Goal: Task Accomplishment & Management: Complete application form

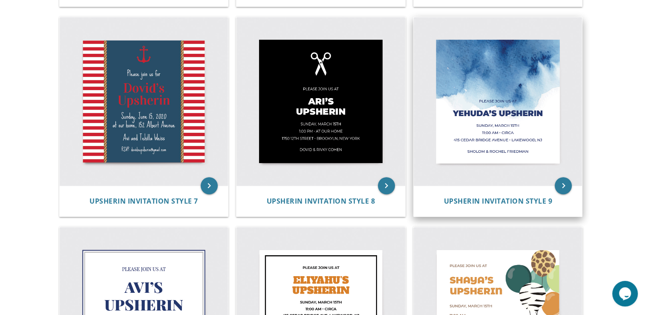
scroll to position [459, 0]
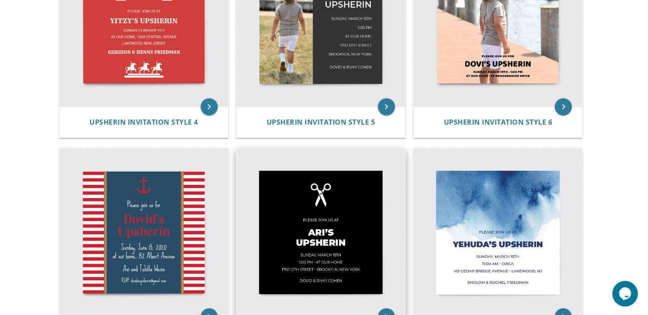
click at [349, 229] on img at bounding box center [321, 232] width 169 height 169
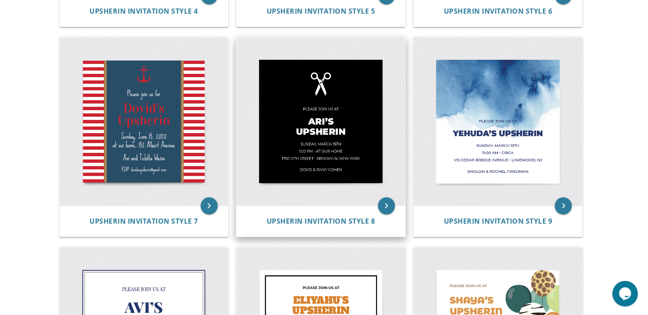
scroll to position [580, 0]
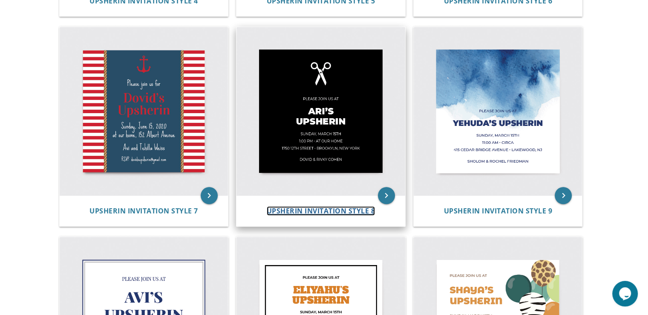
click at [306, 208] on span "Upsherin Invitation Style 8" at bounding box center [321, 210] width 109 height 9
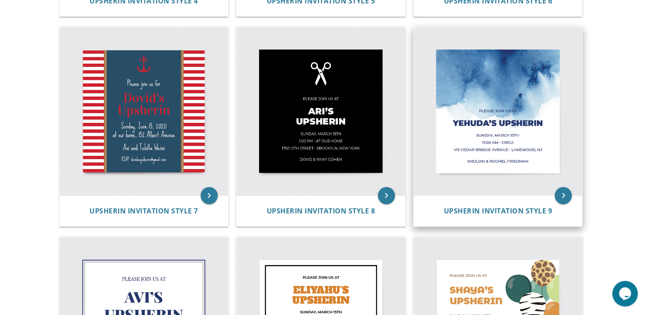
click at [515, 99] on img at bounding box center [498, 111] width 169 height 169
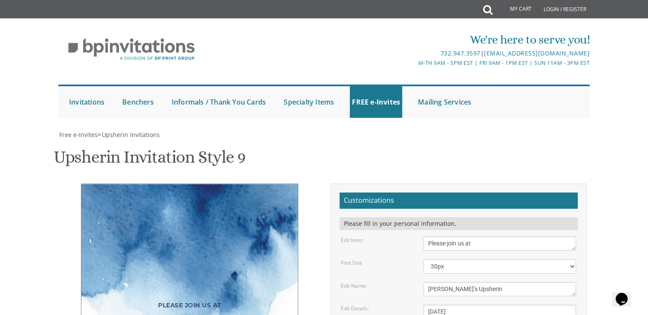
scroll to position [221, 0]
click at [484, 304] on textarea "[DATE] 11:00 Am • Circa [STREET_ADDRESS] • [GEOGRAPHIC_DATA], [GEOGRAPHIC_DATA]" at bounding box center [500, 320] width 153 height 32
type textarea "[DATE] baa hasgej 11:00 Am • Circa [STREET_ADDRESS] • [GEOGRAPHIC_DATA], [GEOGR…"
drag, startPoint x: 479, startPoint y: 20, endPoint x: 416, endPoint y: 19, distance: 63.1
click at [416, 236] on div "Edit Intro: Please join us at" at bounding box center [459, 243] width 248 height 14
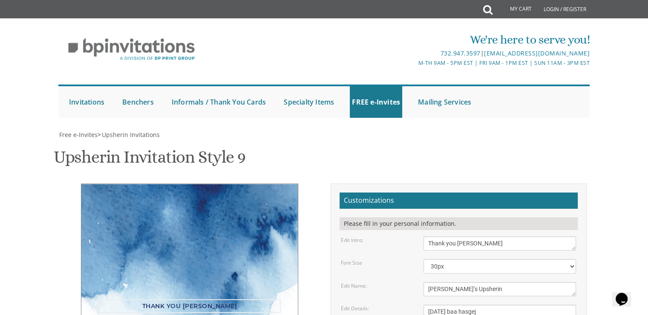
scroll to position [182, 0]
drag, startPoint x: 486, startPoint y: 61, endPoint x: 402, endPoint y: 58, distance: 83.6
click at [402, 236] on div "Edit Intro: Please join us at" at bounding box center [459, 243] width 248 height 14
drag, startPoint x: 535, startPoint y: 62, endPoint x: 428, endPoint y: 66, distance: 107.5
click at [428, 236] on textarea "Please join us at" at bounding box center [500, 243] width 153 height 14
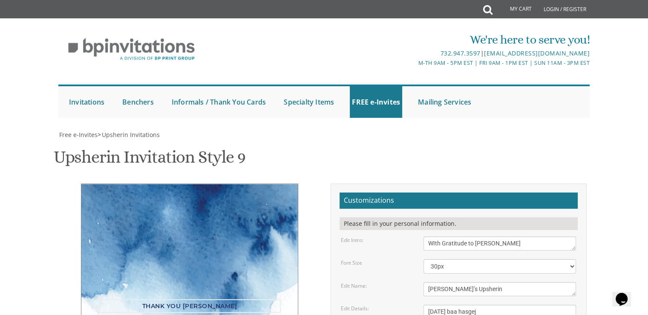
type textarea "WIth Gratitude to [PERSON_NAME]"
click at [569, 259] on select "20px 30px 40px 50px" at bounding box center [500, 266] width 153 height 14
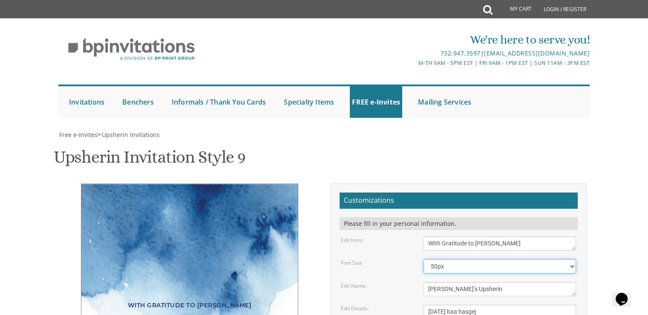
click at [424, 259] on select "20px 30px 40px 50px" at bounding box center [500, 266] width 153 height 14
click at [573, 259] on select "20px 30px 40px 50px" at bounding box center [500, 266] width 153 height 14
click at [424, 259] on select "20px 30px 40px 50px" at bounding box center [500, 266] width 153 height 14
click at [574, 259] on select "20px 30px 40px 50px" at bounding box center [500, 266] width 153 height 14
select select "30px"
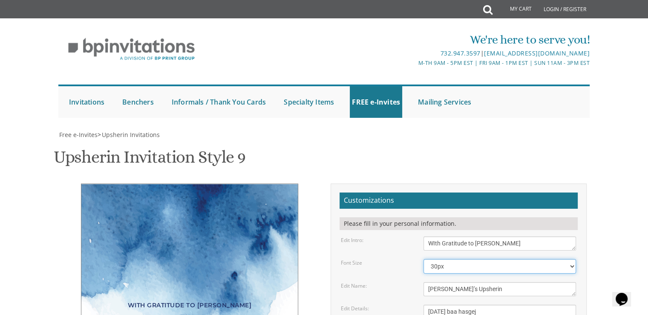
click at [424, 259] on select "20px 30px 40px 50px" at bounding box center [500, 266] width 153 height 14
click at [208, 299] on div "WIth Gratitude to [PERSON_NAME]" at bounding box center [189, 305] width 182 height 12
click at [205, 299] on div "WIth Gratitude to [PERSON_NAME]" at bounding box center [189, 305] width 182 height 12
click at [522, 236] on textarea "Please join us at" at bounding box center [500, 243] width 153 height 14
drag, startPoint x: 269, startPoint y: 118, endPoint x: 268, endPoint y: 53, distance: 64.8
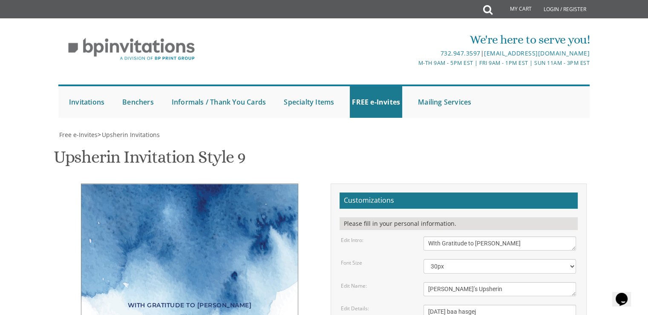
click at [268, 183] on div "WIth Gratitude to [PERSON_NAME] [PERSON_NAME]’s Upsherin [DATE] baa hasgej 11:0…" at bounding box center [189, 306] width 217 height 247
drag, startPoint x: 234, startPoint y: 124, endPoint x: 162, endPoint y: 130, distance: 71.9
click at [162, 183] on div "WIth Gratitude to [PERSON_NAME] [PERSON_NAME]’s Upsherin [DATE] baa hasgej 11:0…" at bounding box center [189, 306] width 217 height 247
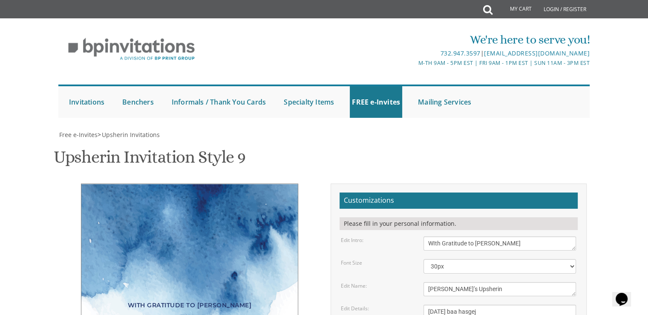
click at [145, 299] on div "WIth Gratitude to [PERSON_NAME]" at bounding box center [189, 305] width 182 height 12
drag, startPoint x: 145, startPoint y: 121, endPoint x: 221, endPoint y: 113, distance: 75.9
click at [221, 183] on div "WIth Gratitude to [PERSON_NAME] [PERSON_NAME]’s Upsherin [DATE] baa hasgej 11:0…" at bounding box center [189, 306] width 217 height 247
click at [191, 183] on div "WIth Gratitude to [PERSON_NAME] [PERSON_NAME]’s Upsherin [DATE] baa hasgej 11:0…" at bounding box center [189, 306] width 217 height 247
drag, startPoint x: 227, startPoint y: 145, endPoint x: 199, endPoint y: 74, distance: 76.0
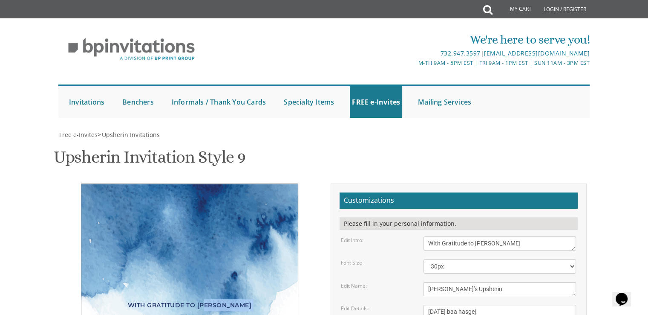
click at [199, 183] on div "WIth Gratitude to [PERSON_NAME] [PERSON_NAME]’s Upsherin [DATE] baa hasgej 11:0…" at bounding box center [189, 306] width 217 height 247
click at [254, 299] on div "WIth Gratitude to [PERSON_NAME]" at bounding box center [189, 305] width 182 height 12
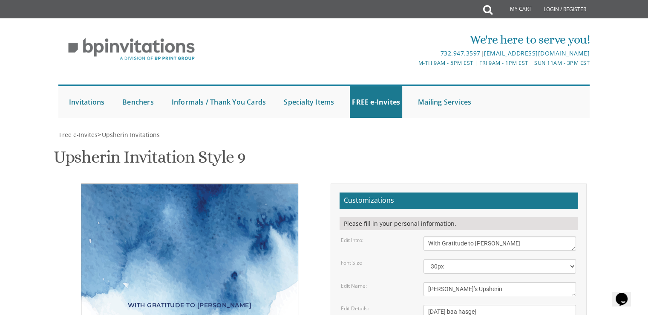
scroll to position [179, 0]
click at [536, 236] on textarea "Please join us at" at bounding box center [500, 243] width 153 height 14
drag, startPoint x: 476, startPoint y: 66, endPoint x: 416, endPoint y: 72, distance: 59.9
click at [416, 192] on form "Customizations Please fill in your personal information. Edit Intro: Please joi…" at bounding box center [459, 313] width 238 height 242
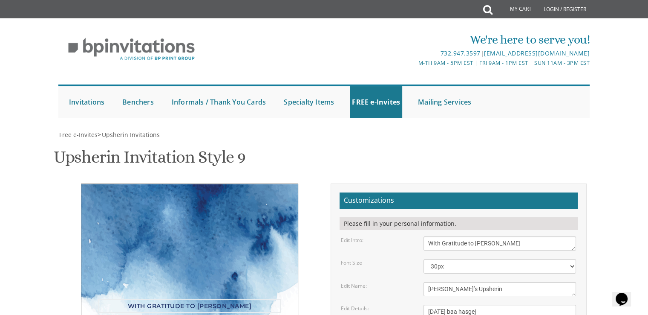
scroll to position [2, 0]
click at [482, 192] on form "Customizations Please fill in your personal information. Edit Intro: Please joi…" at bounding box center [459, 313] width 238 height 242
click at [528, 236] on textarea "Please join us at" at bounding box center [500, 243] width 153 height 14
click at [453, 130] on div "Free e-Invites > Upsherin Invitations Upsherin Invitation Style 9 SKU: upsherin…" at bounding box center [323, 318] width 531 height 376
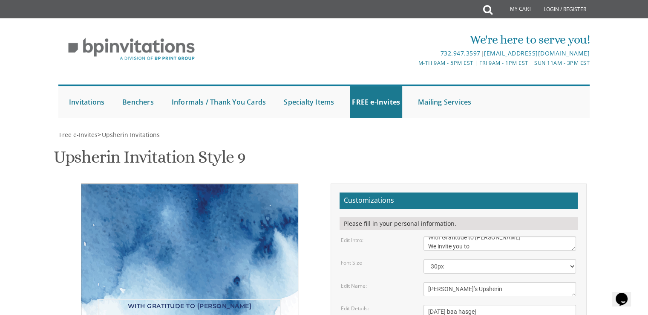
click at [535, 236] on textarea "Please join us at" at bounding box center [500, 243] width 153 height 14
type textarea "WIth Gratitude to [PERSON_NAME] We invite you to"
click at [519, 141] on div "Upsherin Invitation Style 9 SKU: upsherin9" at bounding box center [324, 158] width 541 height 34
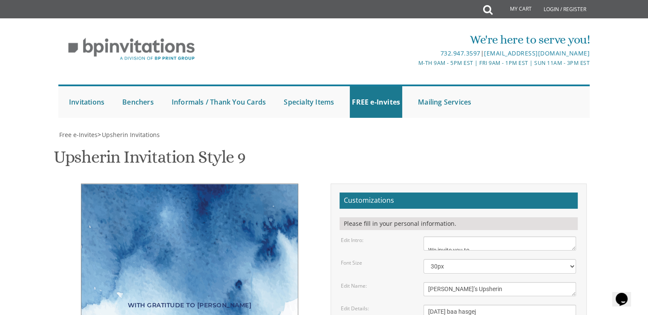
click at [470, 236] on textarea "Please join us at" at bounding box center [500, 243] width 153 height 14
click at [484, 141] on div "Upsherin Invitation Style 9 SKU: upsherin9" at bounding box center [324, 158] width 541 height 34
drag, startPoint x: 447, startPoint y: 98, endPoint x: 428, endPoint y: 98, distance: 18.3
click at [428, 282] on textarea "[PERSON_NAME]’s Upsherin" at bounding box center [500, 289] width 153 height 14
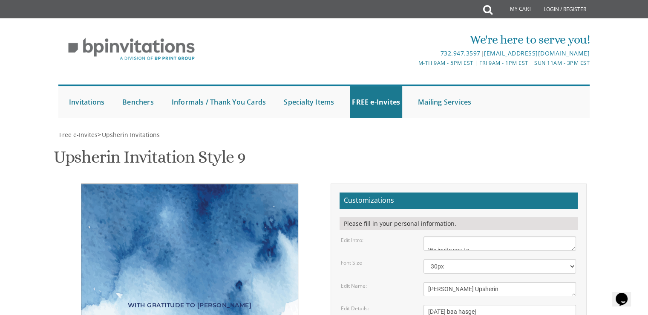
type textarea "[PERSON_NAME] Upsherin"
click at [519, 192] on form "Customizations Please fill in your personal information. Edit Intro: Please joi…" at bounding box center [459, 313] width 238 height 242
drag, startPoint x: 448, startPoint y: 121, endPoint x: 429, endPoint y: 124, distance: 19.7
click at [429, 304] on textarea "[DATE] 11:00 Am • Circa [STREET_ADDRESS] • [GEOGRAPHIC_DATA], [GEOGRAPHIC_DATA]" at bounding box center [500, 320] width 153 height 32
click at [468, 304] on textarea "[DATE] 11:00 Am • Circa [STREET_ADDRESS] • [GEOGRAPHIC_DATA], [GEOGRAPHIC_DATA]" at bounding box center [500, 320] width 153 height 32
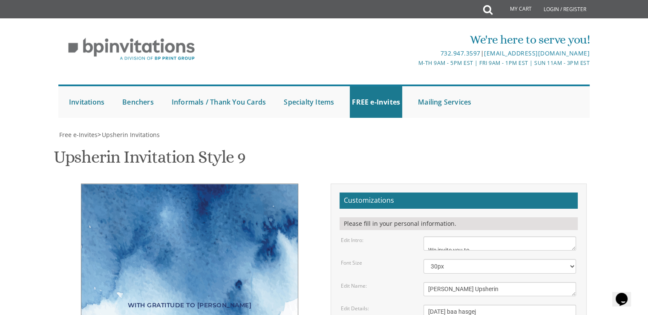
click at [459, 304] on textarea "[DATE] 11:00 Am • Circa [STREET_ADDRESS] • [GEOGRAPHIC_DATA], [GEOGRAPHIC_DATA]" at bounding box center [500, 320] width 153 height 32
click at [477, 304] on textarea "[DATE] 11:00 Am • Circa [STREET_ADDRESS] • [GEOGRAPHIC_DATA], [GEOGRAPHIC_DATA]" at bounding box center [500, 320] width 153 height 32
click at [515, 304] on textarea "[DATE] 11:00 Am • Circa [STREET_ADDRESS] • [GEOGRAPHIC_DATA], [GEOGRAPHIC_DATA]" at bounding box center [500, 320] width 153 height 32
click at [433, 304] on textarea "[DATE] 11:00 Am • Circa [STREET_ADDRESS] • [GEOGRAPHIC_DATA], [GEOGRAPHIC_DATA]" at bounding box center [500, 320] width 153 height 32
click at [449, 304] on textarea "[DATE] 11:00 Am • Circa [STREET_ADDRESS] • [GEOGRAPHIC_DATA], [GEOGRAPHIC_DATA]" at bounding box center [500, 320] width 153 height 32
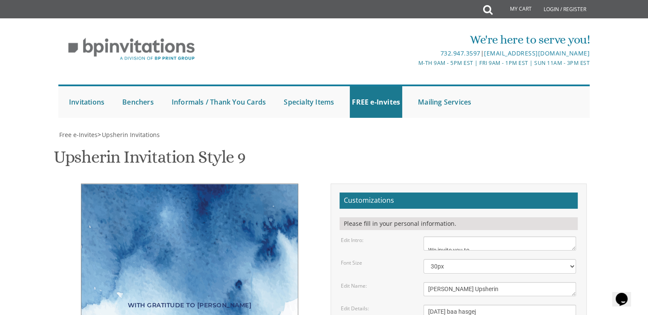
click at [499, 192] on form "Customizations Please fill in your personal information. Edit Intro: Please joi…" at bounding box center [459, 313] width 238 height 242
click at [469, 304] on textarea "[DATE] 11:00 Am • Circa [STREET_ADDRESS] • [GEOGRAPHIC_DATA], [GEOGRAPHIC_DATA]" at bounding box center [500, 320] width 153 height 32
paste textarea "Ma'ase Khoshev St 6"
drag, startPoint x: 511, startPoint y: 130, endPoint x: 456, endPoint y: 130, distance: 55.0
click at [456, 304] on textarea "[DATE] 11:00 Am • Circa [STREET_ADDRESS] • [GEOGRAPHIC_DATA], [GEOGRAPHIC_DATA]" at bounding box center [500, 320] width 153 height 32
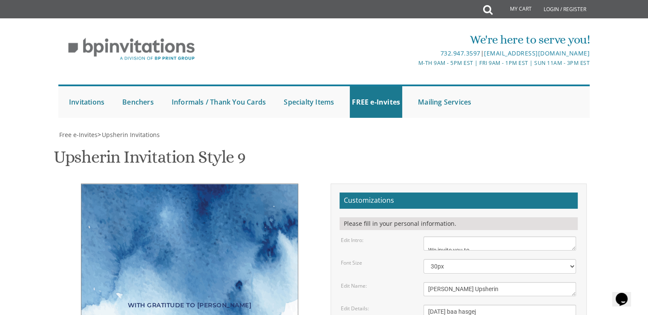
drag, startPoint x: 495, startPoint y: 139, endPoint x: 428, endPoint y: 138, distance: 66.9
click at [428, 304] on textarea "[DATE] 11:00 Am • Circa [STREET_ADDRESS] • [GEOGRAPHIC_DATA], [GEOGRAPHIC_DATA]" at bounding box center [500, 320] width 153 height 32
paste textarea "Ma'ase Khoshev St 6"
drag, startPoint x: 527, startPoint y: 139, endPoint x: 489, endPoint y: 138, distance: 37.5
click at [489, 304] on textarea "[DATE] 11:00 Am • Circa [STREET_ADDRESS] • [GEOGRAPHIC_DATA], [GEOGRAPHIC_DATA]" at bounding box center [500, 320] width 153 height 32
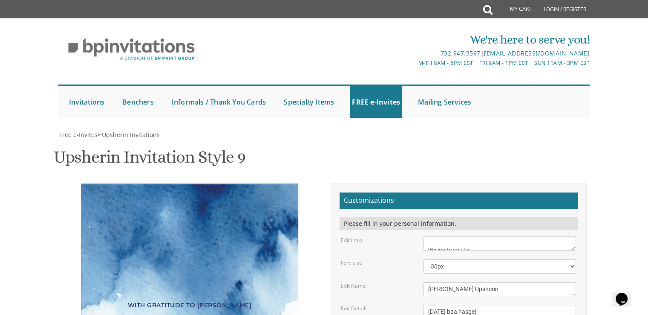
paste textarea "[DEMOGRAPHIC_DATA] of Baka - Beit Levi"
paste textarea "בית [DEMOGRAPHIC_DATA] בקעה"
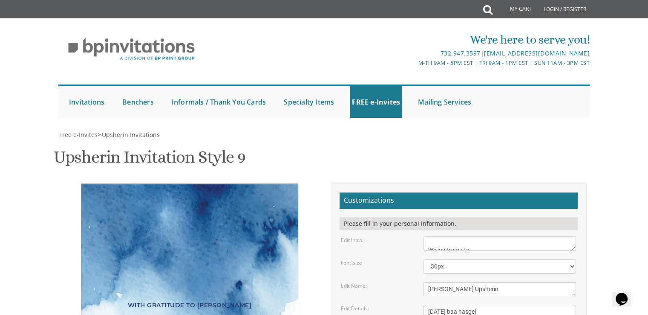
drag, startPoint x: 515, startPoint y: 124, endPoint x: 486, endPoint y: 124, distance: 29.4
click at [486, 304] on textarea "[DATE] 11:00 Am • Circa [STREET_ADDRESS] • [GEOGRAPHIC_DATA], [GEOGRAPHIC_DATA]" at bounding box center [500, 320] width 153 height 32
drag, startPoint x: 498, startPoint y: 131, endPoint x: 464, endPoint y: 133, distance: 34.2
click at [464, 304] on textarea "[DATE] 11:00 Am • Circa [STREET_ADDRESS] • [GEOGRAPHIC_DATA], [GEOGRAPHIC_DATA]" at bounding box center [500, 320] width 153 height 32
click at [516, 304] on textarea "[DATE] 11:00 Am • Circa [STREET_ADDRESS] • [GEOGRAPHIC_DATA], [GEOGRAPHIC_DATA]" at bounding box center [500, 320] width 153 height 32
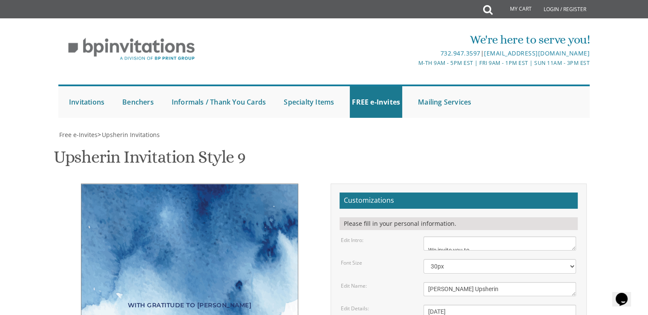
click at [509, 304] on textarea "[DATE] 11:00 Am • Circa [STREET_ADDRESS] • [GEOGRAPHIC_DATA], [GEOGRAPHIC_DATA]" at bounding box center [500, 320] width 153 height 32
click at [491, 304] on textarea "[DATE] 11:00 Am • Circa [STREET_ADDRESS] • [GEOGRAPHIC_DATA], [GEOGRAPHIC_DATA]" at bounding box center [500, 320] width 153 height 32
drag, startPoint x: 498, startPoint y: 133, endPoint x: 465, endPoint y: 132, distance: 33.3
click at [465, 304] on textarea "[DATE] 11:00 Am • Circa [STREET_ADDRESS] • [GEOGRAPHIC_DATA], [GEOGRAPHIC_DATA]" at bounding box center [500, 320] width 153 height 32
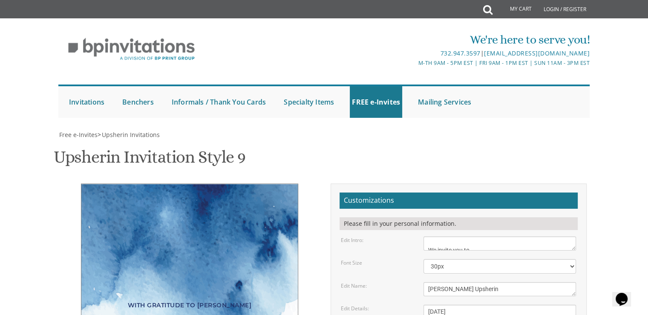
click at [509, 192] on form "Customizations Please fill in your personal information. Edit Intro: Please joi…" at bounding box center [459, 313] width 238 height 242
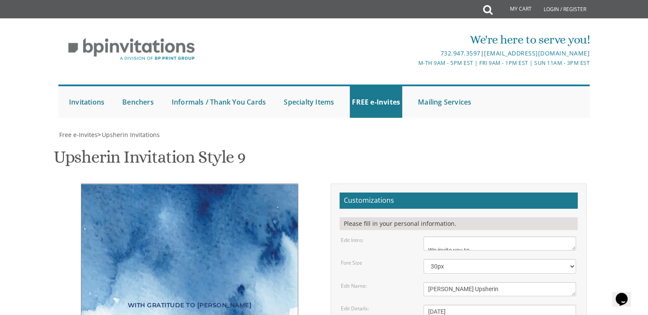
click at [485, 304] on textarea "[DATE] 11:00 Am • Circa [STREET_ADDRESS] • [GEOGRAPHIC_DATA], [GEOGRAPHIC_DATA]" at bounding box center [500, 320] width 153 height 32
click at [475, 304] on textarea "[DATE] 11:00 Am • Circa [STREET_ADDRESS] • [GEOGRAPHIC_DATA], [GEOGRAPHIC_DATA]" at bounding box center [500, 320] width 153 height 32
type textarea "[DATE] כ"ה [PERSON_NAME], תשפ"ה 4:00 PM • Ma'ase Khoshev St 6 • Chabad of [GEOG…"
click at [391, 259] on div "Font Size" at bounding box center [376, 262] width 83 height 7
click at [488, 304] on textarea "[DATE] 11:00 Am • Circa [STREET_ADDRESS] • [GEOGRAPHIC_DATA], [GEOGRAPHIC_DATA]" at bounding box center [500, 320] width 153 height 32
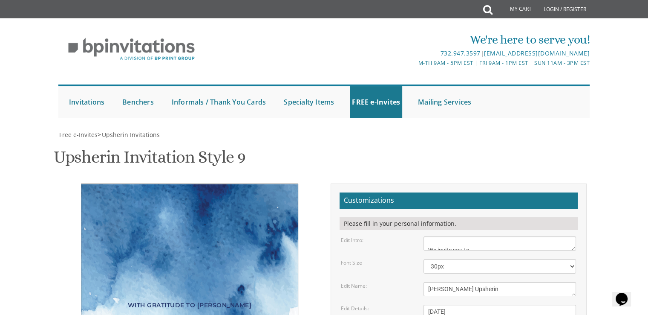
drag, startPoint x: 488, startPoint y: 133, endPoint x: 387, endPoint y: 133, distance: 100.2
click at [387, 304] on div "Edit Details: [DATE] 11:00 Am • Circa [STREET_ADDRESS] • [GEOGRAPHIC_DATA], [GE…" at bounding box center [459, 320] width 248 height 32
drag, startPoint x: 502, startPoint y: 164, endPoint x: 429, endPoint y: 161, distance: 73.4
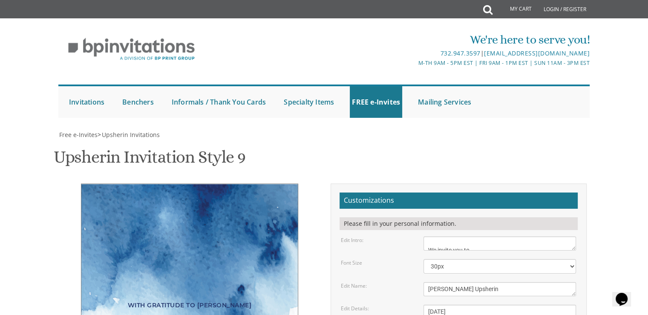
type textarea "M"
click at [406, 304] on div "Edit Details: [DATE] 11:00 Am • Circa [STREET_ADDRESS] • [GEOGRAPHIC_DATA], [GE…" at bounding box center [459, 320] width 248 height 32
drag, startPoint x: 528, startPoint y: 162, endPoint x: 428, endPoint y: 158, distance: 99.8
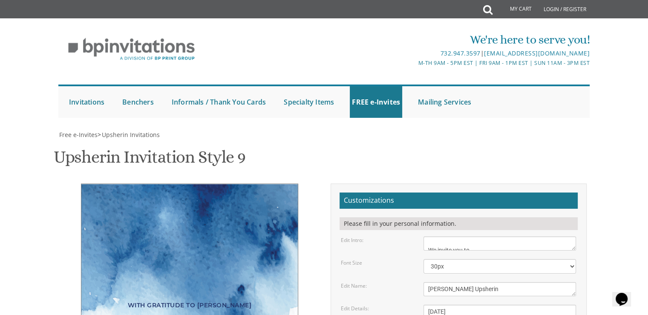
paste textarea "[PERSON_NAME] ומלכה [PERSON_NAME]"
type textarea "[PERSON_NAME] and [PERSON_NAME] [PERSON_NAME] ומלכה [PERSON_NAME]"
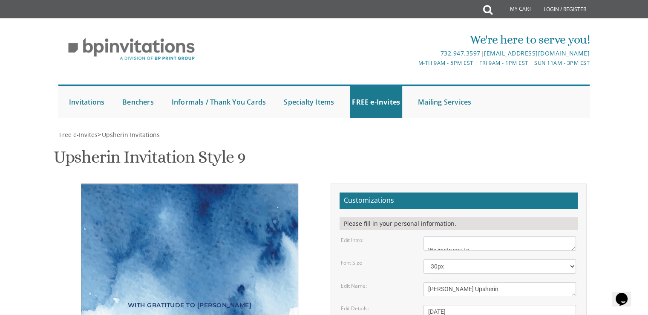
click at [545, 192] on form "Customizations Please fill in your personal information. Edit Intro: Please joi…" at bounding box center [459, 313] width 238 height 242
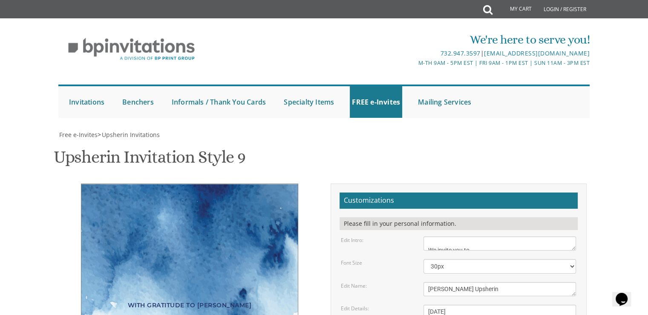
drag, startPoint x: 173, startPoint y: 240, endPoint x: 101, endPoint y: 242, distance: 72.9
copy div "Ma'ase Khoshev St 6"
click at [561, 304] on textarea "[DATE] 11:00 Am • Circa [STREET_ADDRESS] • [GEOGRAPHIC_DATA], [GEOGRAPHIC_DATA]" at bounding box center [500, 320] width 153 height 32
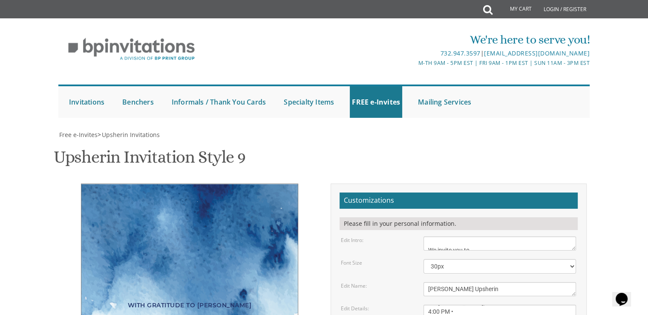
paste textarea "מעשה חושב 6"
drag, startPoint x: 472, startPoint y: 143, endPoint x: 428, endPoint y: 142, distance: 43.9
click at [428, 304] on textarea "[DATE] 11:00 Am • Circa [STREET_ADDRESS] • [GEOGRAPHIC_DATA], [GEOGRAPHIC_DATA]" at bounding box center [500, 320] width 153 height 32
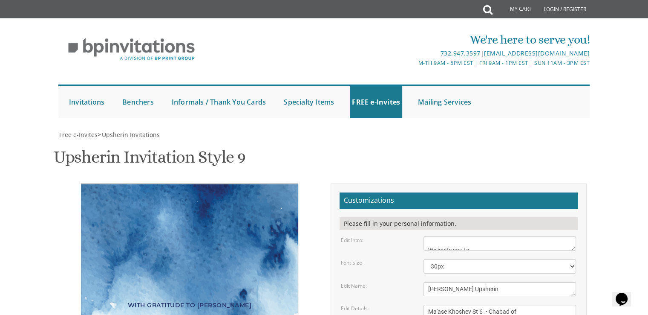
paste textarea "בית [DEMOGRAPHIC_DATA] בקעה"
drag, startPoint x: 471, startPoint y: 133, endPoint x: 435, endPoint y: 132, distance: 36.2
click at [435, 304] on textarea "[DATE] 11:00 Am • Circa [STREET_ADDRESS] • [GEOGRAPHIC_DATA], [GEOGRAPHIC_DATA]" at bounding box center [500, 320] width 153 height 32
click at [436, 304] on textarea "[DATE] 11:00 Am • Circa [STREET_ADDRESS] • [GEOGRAPHIC_DATA], [GEOGRAPHIC_DATA]" at bounding box center [500, 320] width 153 height 32
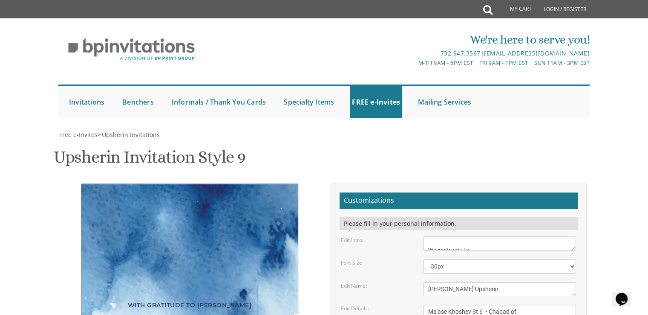
click at [459, 304] on textarea "[DATE] 11:00 Am • Circa [STREET_ADDRESS] • [GEOGRAPHIC_DATA], [GEOGRAPHIC_DATA]" at bounding box center [500, 320] width 153 height 32
drag, startPoint x: 472, startPoint y: 133, endPoint x: 433, endPoint y: 134, distance: 38.4
click at [433, 304] on textarea "[DATE] 11:00 Am • Circa [STREET_ADDRESS] • [GEOGRAPHIC_DATA], [GEOGRAPHIC_DATA]" at bounding box center [500, 320] width 153 height 32
click at [432, 304] on textarea "[DATE] 11:00 Am • Circa [STREET_ADDRESS] • [GEOGRAPHIC_DATA], [GEOGRAPHIC_DATA]" at bounding box center [500, 320] width 153 height 32
click at [433, 304] on textarea "[DATE] 11:00 Am • Circa [STREET_ADDRESS] • [GEOGRAPHIC_DATA], [GEOGRAPHIC_DATA]" at bounding box center [500, 320] width 153 height 32
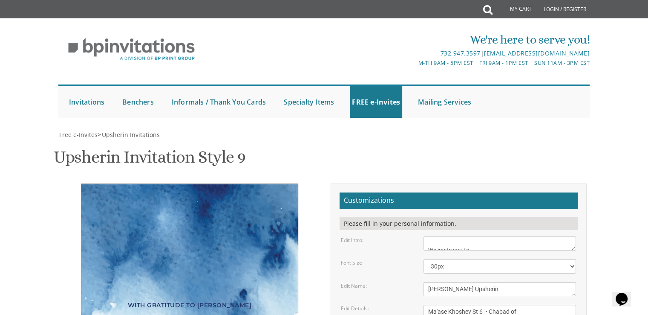
click at [435, 304] on textarea "[DATE] 11:00 Am • Circa [STREET_ADDRESS] • [GEOGRAPHIC_DATA], [GEOGRAPHIC_DATA]" at bounding box center [500, 320] width 153 height 32
drag, startPoint x: 435, startPoint y: 133, endPoint x: 427, endPoint y: 135, distance: 7.8
click at [427, 304] on textarea "[DATE] 11:00 Am • Circa [STREET_ADDRESS] • [GEOGRAPHIC_DATA], [GEOGRAPHIC_DATA]" at bounding box center [500, 320] width 153 height 32
click at [433, 304] on textarea "[DATE] 11:00 Am • Circa [STREET_ADDRESS] • [GEOGRAPHIC_DATA], [GEOGRAPHIC_DATA]" at bounding box center [500, 320] width 153 height 32
paste textarea "בית [DEMOGRAPHIC_DATA]"
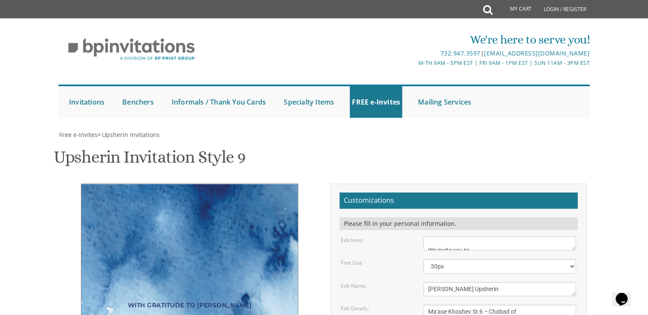
click at [428, 304] on textarea "[DATE] 11:00 Am • Circa [STREET_ADDRESS] • [GEOGRAPHIC_DATA], [GEOGRAPHIC_DATA]" at bounding box center [500, 320] width 153 height 32
paste textarea "עשה חושב 6"
drag, startPoint x: 492, startPoint y: 132, endPoint x: 457, endPoint y: 132, distance: 35.4
click at [457, 304] on textarea "[DATE] 11:00 Am • Circa [STREET_ADDRESS] • [GEOGRAPHIC_DATA], [GEOGRAPHIC_DATA]" at bounding box center [500, 320] width 153 height 32
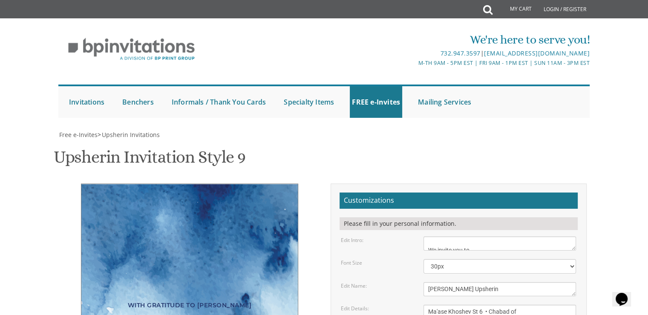
paste textarea "מעשה חושב 6"
click at [431, 304] on textarea "[DATE] 11:00 Am • Circa [STREET_ADDRESS] • [GEOGRAPHIC_DATA], [GEOGRAPHIC_DATA]" at bounding box center [500, 320] width 153 height 32
click at [478, 304] on textarea "[DATE] 11:00 Am • Circa [STREET_ADDRESS] • [GEOGRAPHIC_DATA], [GEOGRAPHIC_DATA]" at bounding box center [500, 320] width 153 height 32
type textarea "[DATE] כ"ה [PERSON_NAME], תשפ"ה 4:00 PM • Ma'ase Khoshev St 6 • Chabad of Baka …"
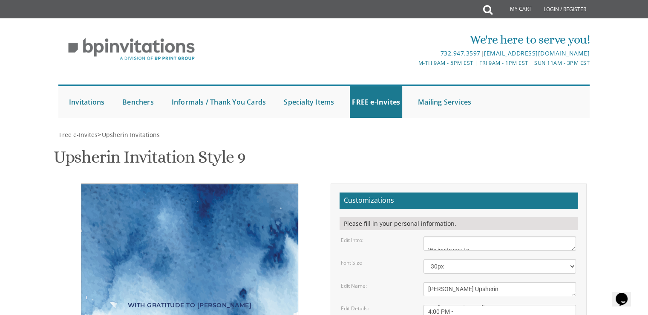
click at [583, 183] on div "Customizations Please fill in your personal information. Edit Intro: Please joi…" at bounding box center [459, 316] width 256 height 266
click at [395, 259] on div "Font Size 20px 30px 40px 50px" at bounding box center [459, 266] width 248 height 14
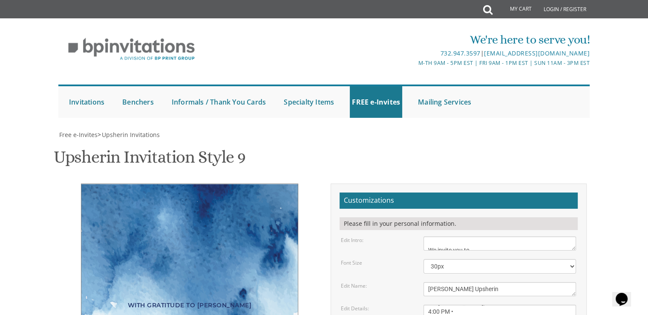
type input "[EMAIL_ADDRESS][DOMAIN_NAME]"
click at [402, 259] on div "Font Size" at bounding box center [376, 262] width 83 height 7
click at [503, 192] on form "Customizations Please fill in your personal information. Edit Intro: Please joi…" at bounding box center [459, 313] width 238 height 242
click at [436, 304] on textarea "[DATE] 11:00 Am • Circa [STREET_ADDRESS] • [GEOGRAPHIC_DATA], [GEOGRAPHIC_DATA]" at bounding box center [500, 320] width 153 height 32
type textarea "[DATE] כ"ה [PERSON_NAME], תשפ"ה 4:30 PM • Ma'ase Khoshev St 6 • Chabad of Baka …"
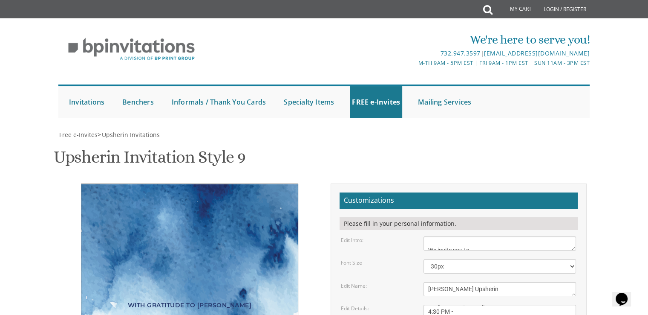
click at [401, 192] on form "Customizations Please fill in your personal information. Edit Intro: Please joi…" at bounding box center [459, 313] width 238 height 242
click at [465, 282] on textarea "[PERSON_NAME]’s Upsherin" at bounding box center [500, 289] width 153 height 14
click at [501, 236] on textarea "Please join us at" at bounding box center [500, 243] width 153 height 14
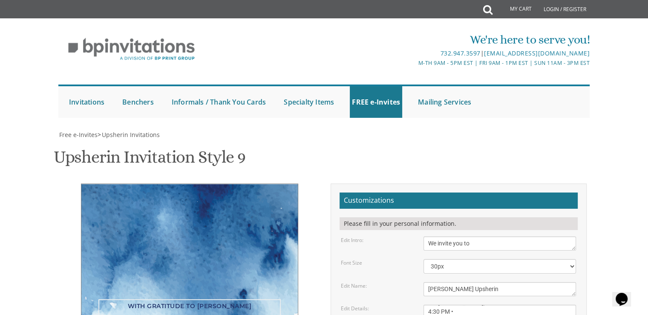
scroll to position [20, 0]
click at [375, 192] on form "Customizations Please fill in your personal information. Edit Intro: Please joi…" at bounding box center [459, 313] width 238 height 242
click at [462, 236] on textarea "Please join us at" at bounding box center [500, 243] width 153 height 14
click at [399, 259] on div "Font Size" at bounding box center [376, 262] width 83 height 7
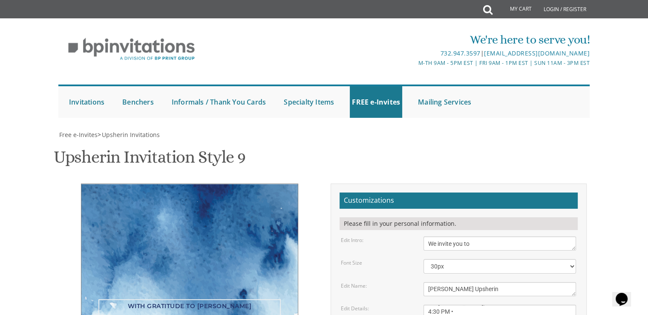
drag, startPoint x: 467, startPoint y: 62, endPoint x: 426, endPoint y: 61, distance: 40.9
click at [426, 236] on textarea "Please join us at" at bounding box center [500, 243] width 153 height 14
type textarea "WIth Gratitude to [PERSON_NAME]"
click at [383, 192] on form "Customizations Please fill in your personal information. Edit Intro: Please joi…" at bounding box center [459, 313] width 238 height 242
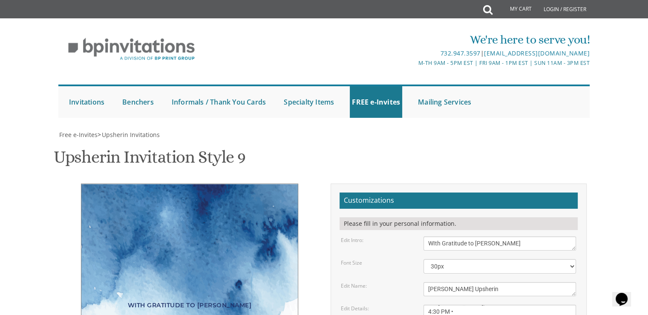
click at [388, 304] on div "Edit Details: [DATE] 11:00 Am • Circa [STREET_ADDRESS] • [GEOGRAPHIC_DATA], [GE…" at bounding box center [459, 320] width 248 height 32
click at [406, 192] on form "Customizations Please fill in your personal information. Edit Intro: Please joi…" at bounding box center [459, 313] width 238 height 242
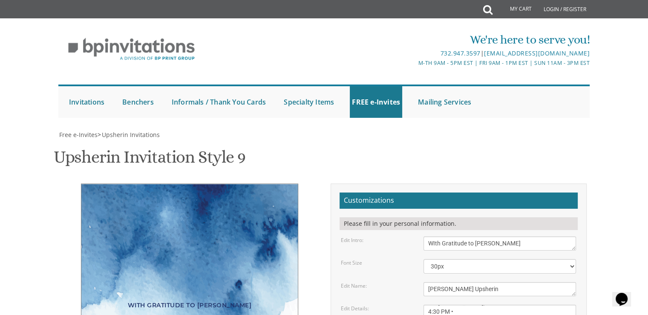
click at [436, 304] on textarea "[DATE] 11:00 Am • Circa [STREET_ADDRESS] • [GEOGRAPHIC_DATA], [GEOGRAPHIC_DATA]" at bounding box center [500, 320] width 153 height 32
click at [486, 304] on textarea "[DATE] 11:00 Am • Circa [STREET_ADDRESS] • [GEOGRAPHIC_DATA], [GEOGRAPHIC_DATA]" at bounding box center [500, 320] width 153 height 32
click at [385, 282] on div "Edit Name:" at bounding box center [376, 285] width 83 height 7
click at [380, 259] on div "Font Size 20px 30px 40px 50px" at bounding box center [459, 266] width 248 height 14
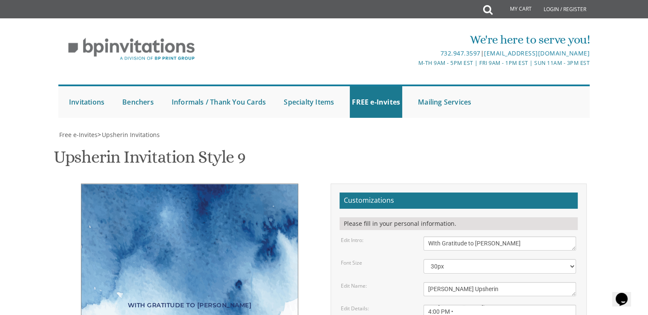
click at [459, 304] on textarea "[DATE] 11:00 Am • Circa [STREET_ADDRESS] • [GEOGRAPHIC_DATA], [GEOGRAPHIC_DATA]" at bounding box center [500, 320] width 153 height 32
click at [397, 192] on form "Customizations Please fill in your personal information. Edit Intro: Please joi…" at bounding box center [459, 313] width 238 height 242
click at [498, 304] on textarea "[DATE] 11:00 Am • Circa [STREET_ADDRESS] • [GEOGRAPHIC_DATA], [GEOGRAPHIC_DATA]" at bounding box center [500, 320] width 153 height 32
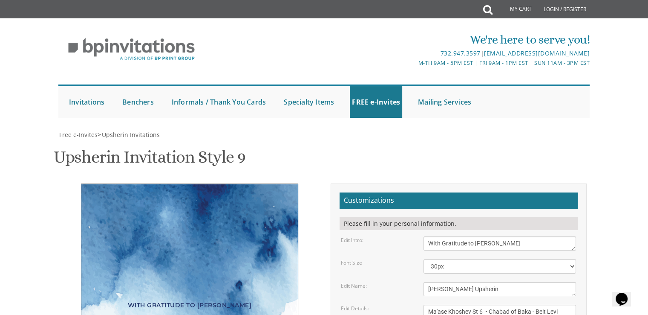
type textarea "[DATE] כ"ה [PERSON_NAME], תשפ"ה 4:00 PM Ma'ase Khoshev St 6 • Chabad of Baka - …"
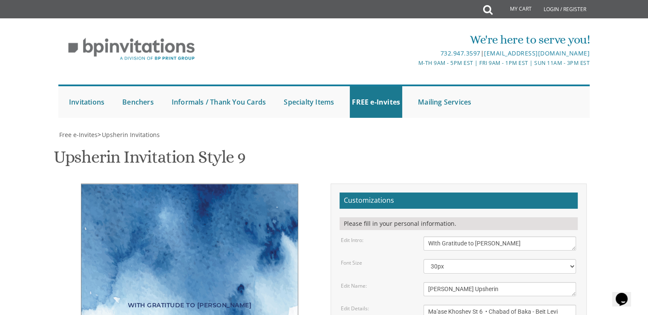
click at [399, 282] on div "Edit Name: [PERSON_NAME]’s Upsherin" at bounding box center [459, 289] width 248 height 14
drag, startPoint x: 497, startPoint y: 147, endPoint x: 426, endPoint y: 148, distance: 71.6
click at [426, 304] on textarea "[DATE] 11:00 Am • Circa [STREET_ADDRESS] • [GEOGRAPHIC_DATA], [GEOGRAPHIC_DATA]" at bounding box center [500, 320] width 153 height 32
